Goal: Manage account settings

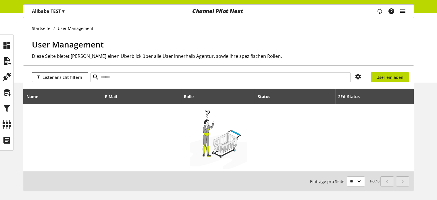
click at [405, 11] on icon "main navigation" at bounding box center [402, 11] width 7 height 10
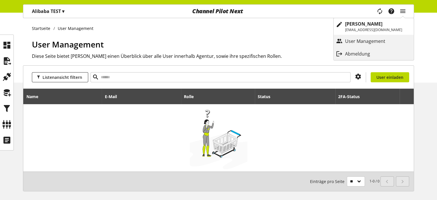
click at [368, 50] on div "Abmeldung" at bounding box center [373, 54] width 80 height 10
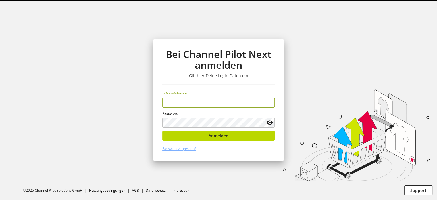
type input "**********"
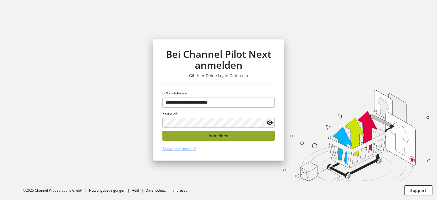
click at [238, 136] on button "Anmelden" at bounding box center [218, 135] width 112 height 10
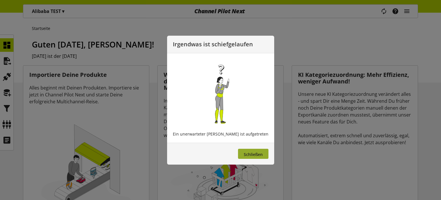
click at [253, 150] on button "Schließen" at bounding box center [253, 153] width 30 height 10
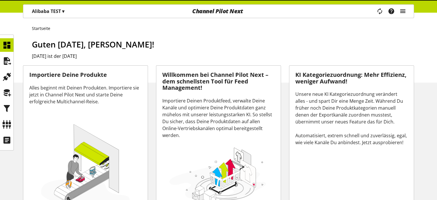
drag, startPoint x: 398, startPoint y: 16, endPoint x: 399, endPoint y: 11, distance: 4.5
click at [398, 15] on div "Task-Manager Hilfe-Center Eren Bozkurt eren.bozkurt@channelpilot.com User Manag…" at bounding box center [393, 11] width 40 height 13
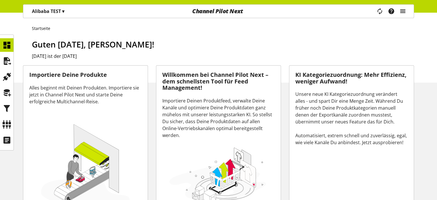
click at [401, 11] on icon "main navigation" at bounding box center [402, 11] width 7 height 10
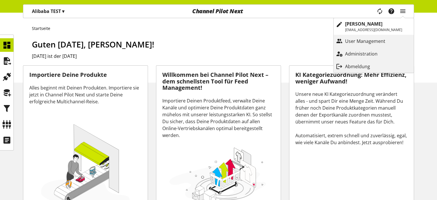
click at [101, 28] on ul "Startseite" at bounding box center [223, 28] width 382 height 6
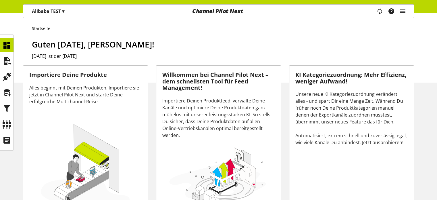
click at [60, 12] on p "Alibaba TEST ▾" at bounding box center [48, 11] width 32 height 7
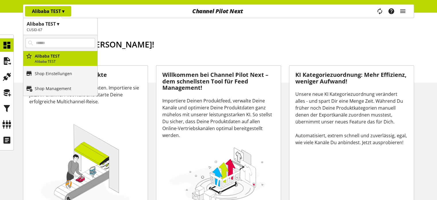
click at [161, 35] on div "Startseite Guten Morgen, Eren Bozkurt! Heute ist der 05. September 2025" at bounding box center [218, 48] width 437 height 70
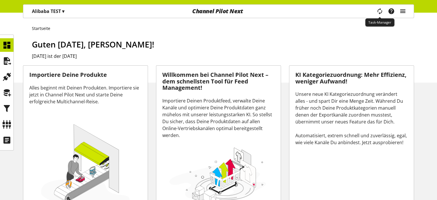
click at [399, 12] on icon "main navigation" at bounding box center [402, 11] width 7 height 10
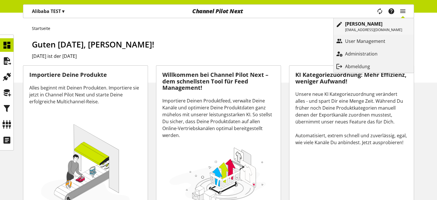
click at [381, 24] on p "[PERSON_NAME]" at bounding box center [373, 23] width 57 height 7
select select "**"
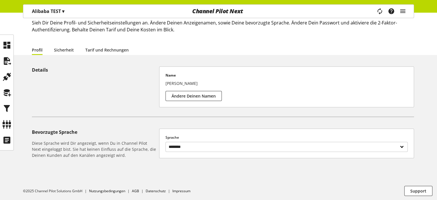
scroll to position [34, 0]
click at [64, 48] on link "Sicherheit" at bounding box center [64, 50] width 20 height 6
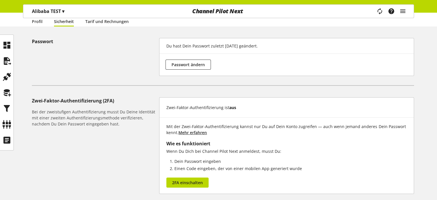
scroll to position [52, 0]
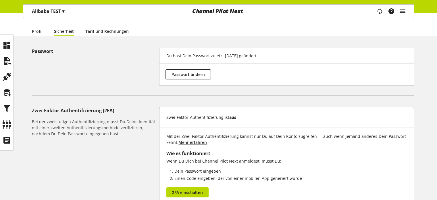
click at [123, 36] on div "Startseite Sicherheit Eren Bozkurt Sieh Dir Deine Profil- und Sicherheitseinste…" at bounding box center [218, 109] width 437 height 297
click at [123, 33] on link "Tarif und Rechnungen" at bounding box center [106, 31] width 43 height 6
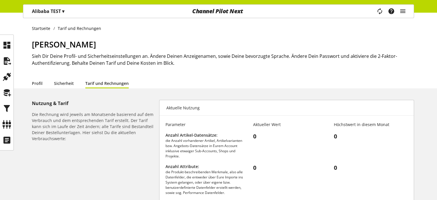
click at [224, 10] on div "Channel Pilot Next" at bounding box center [217, 11] width 131 height 13
click at [5, 43] on icon at bounding box center [6, 44] width 9 height 11
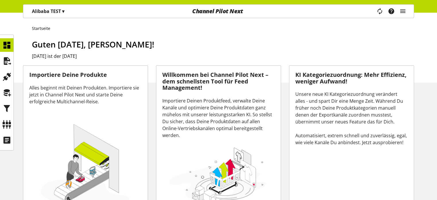
click at [136, 42] on span "Guten [DATE], [PERSON_NAME]!" at bounding box center [93, 44] width 122 height 11
click at [238, 58] on h2 "[DATE] ist der [DATE]" at bounding box center [223, 56] width 382 height 7
click at [64, 11] on span "▾" at bounding box center [63, 11] width 2 height 6
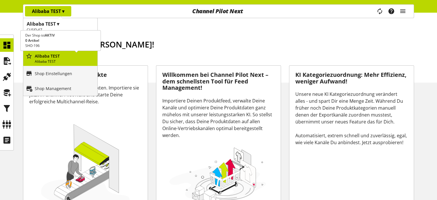
click at [63, 58] on p "Alibaba TEST" at bounding box center [65, 56] width 60 height 6
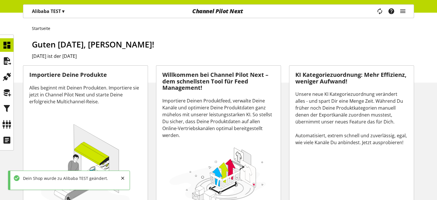
click at [62, 7] on div "Alibaba TEST ▾" at bounding box center [48, 11] width 46 height 10
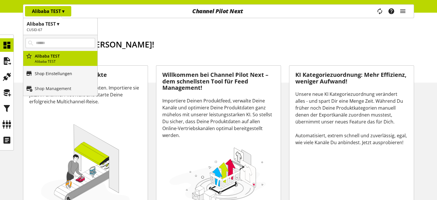
click at [55, 76] on link "Shop Einstellungen" at bounding box center [60, 73] width 74 height 15
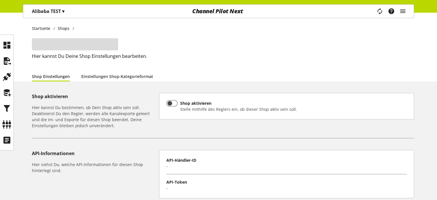
type input "**********"
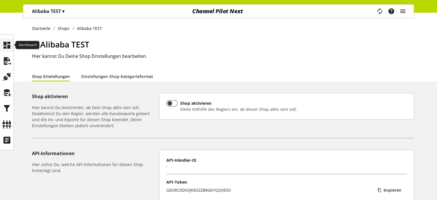
click at [5, 40] on icon at bounding box center [6, 44] width 9 height 11
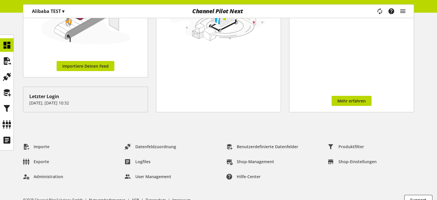
scroll to position [171, 0]
